Goal: Information Seeking & Learning: Check status

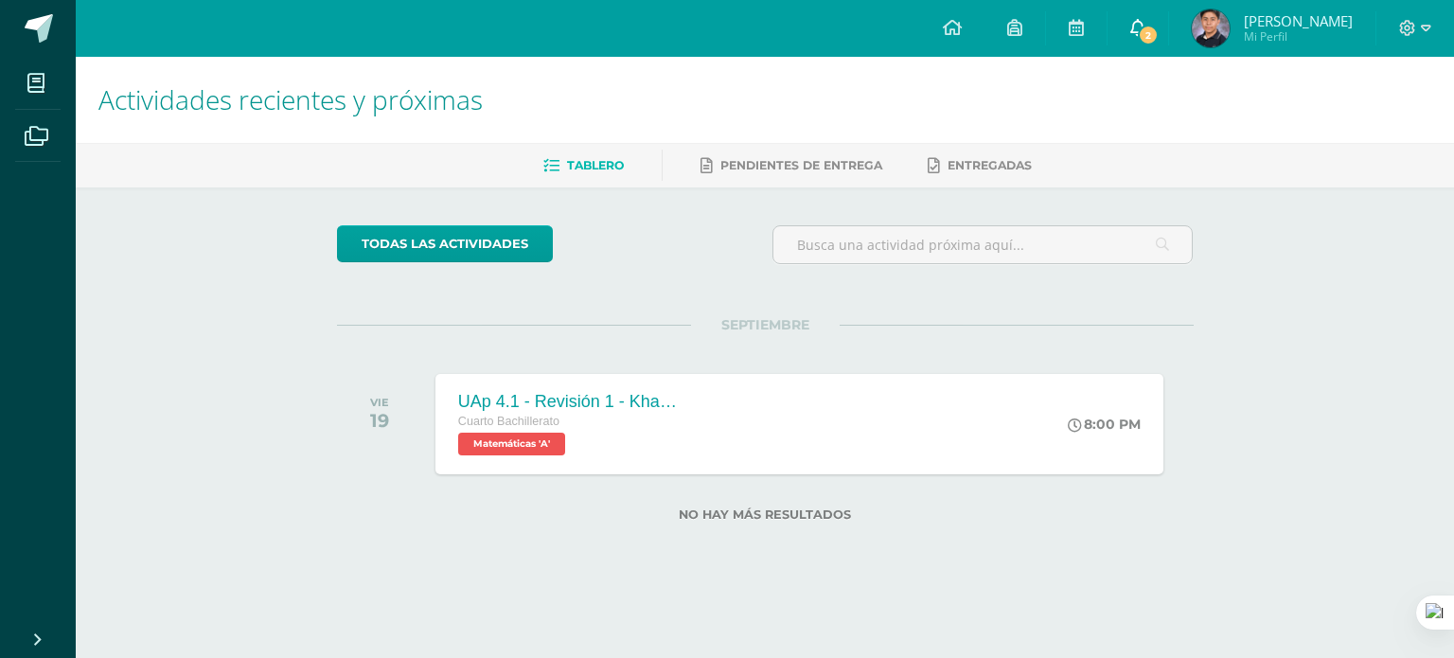
click at [1168, 14] on link "2" at bounding box center [1137, 28] width 61 height 57
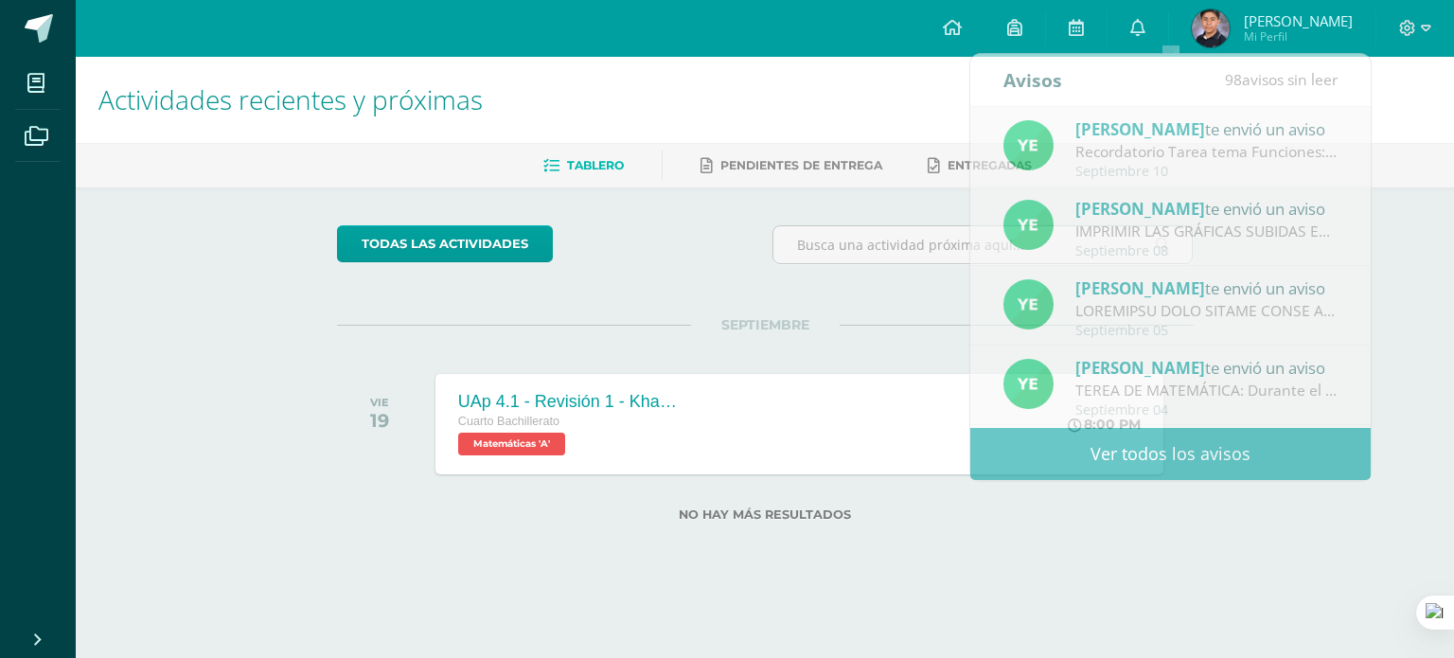
click at [1285, 27] on span "[PERSON_NAME]" at bounding box center [1298, 20] width 109 height 19
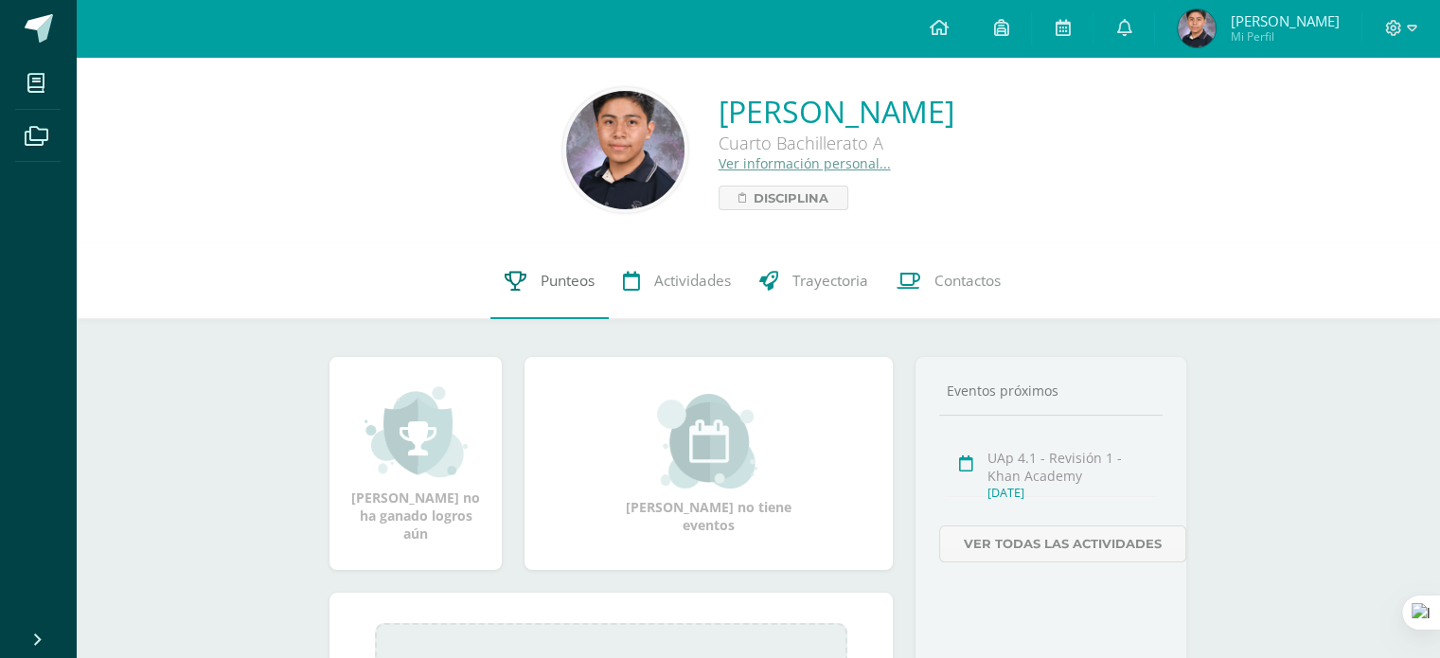
click at [558, 287] on span "Punteos" at bounding box center [567, 281] width 54 height 20
